Goal: Information Seeking & Learning: Learn about a topic

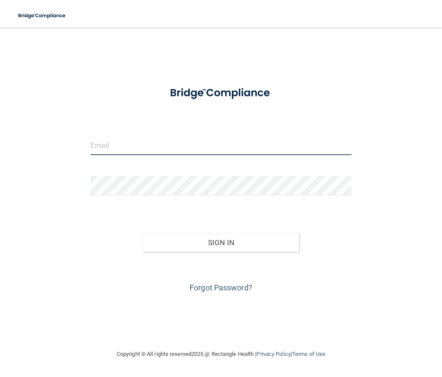
click at [167, 152] on input "email" at bounding box center [220, 145] width 260 height 19
type input "[EMAIL_ADDRESS][DOMAIN_NAME]"
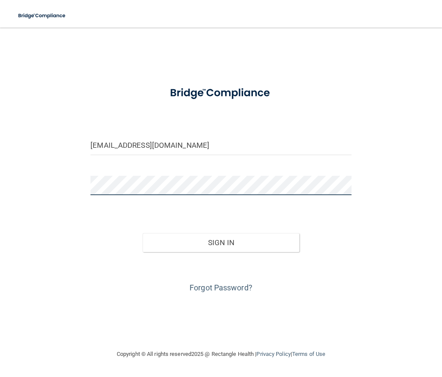
click at [143, 233] on button "Sign In" at bounding box center [221, 242] width 156 height 19
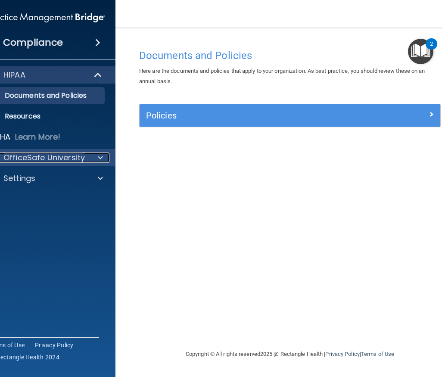
click at [102, 161] on span at bounding box center [100, 157] width 5 height 10
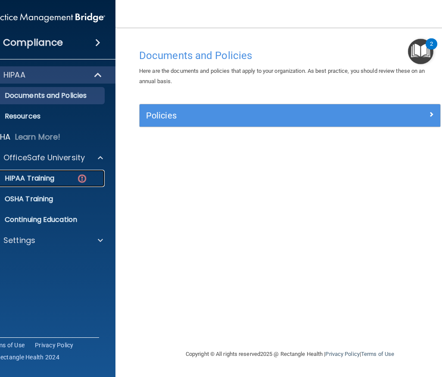
click at [59, 178] on div "HIPAA Training" at bounding box center [42, 178] width 118 height 9
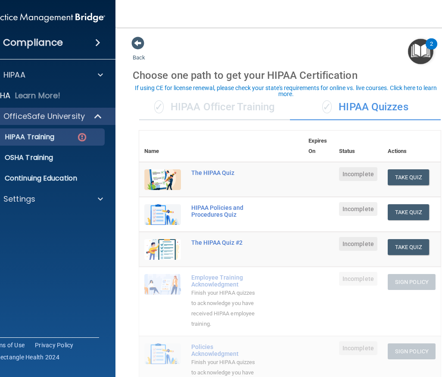
click at [215, 109] on div "✓ HIPAA Officer Training" at bounding box center [214, 107] width 151 height 26
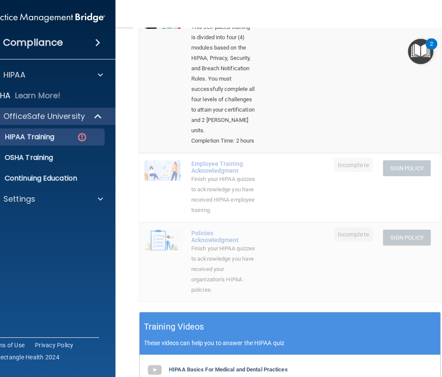
scroll to position [75, 0]
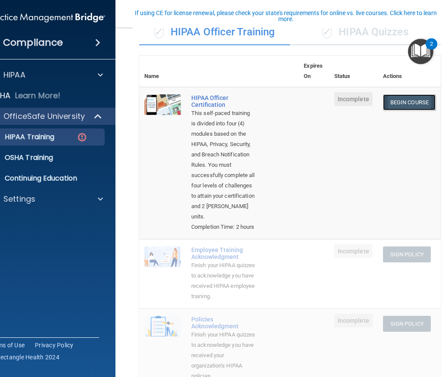
click at [403, 102] on link "Begin Course" at bounding box center [409, 102] width 53 height 16
